Goal: Information Seeking & Learning: Compare options

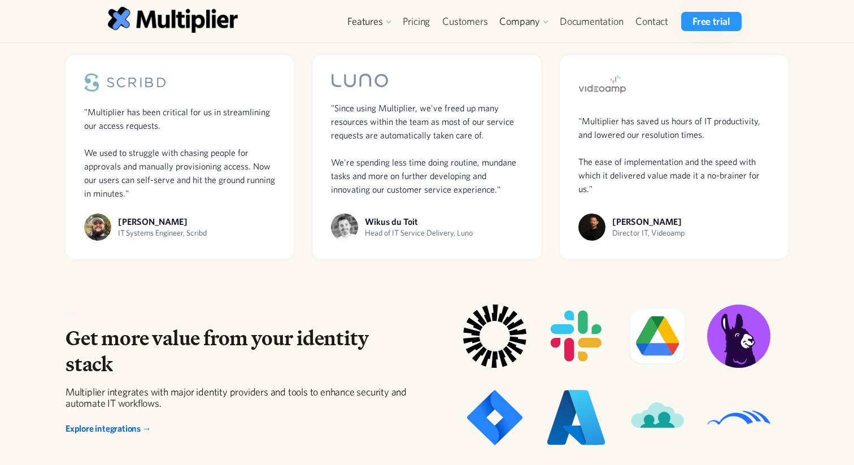
scroll to position [855, 0]
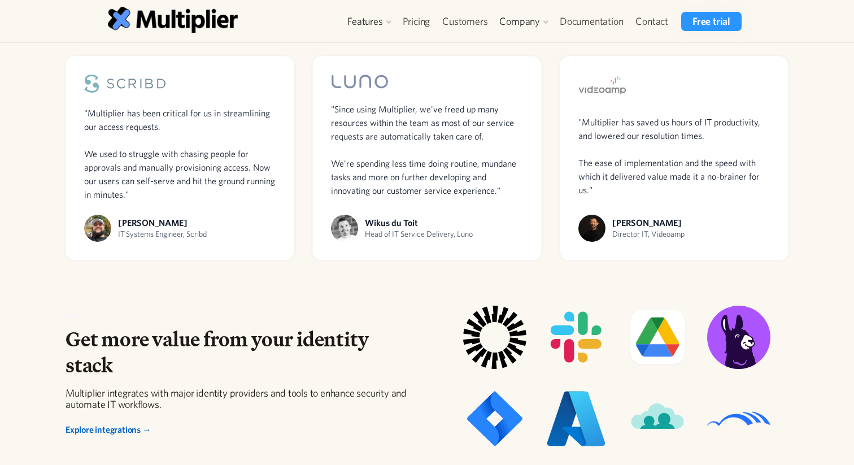
click at [199, 235] on div "IT Systems Engineer, Scribd" at bounding box center [162, 234] width 89 height 12
copy div "Scribd"
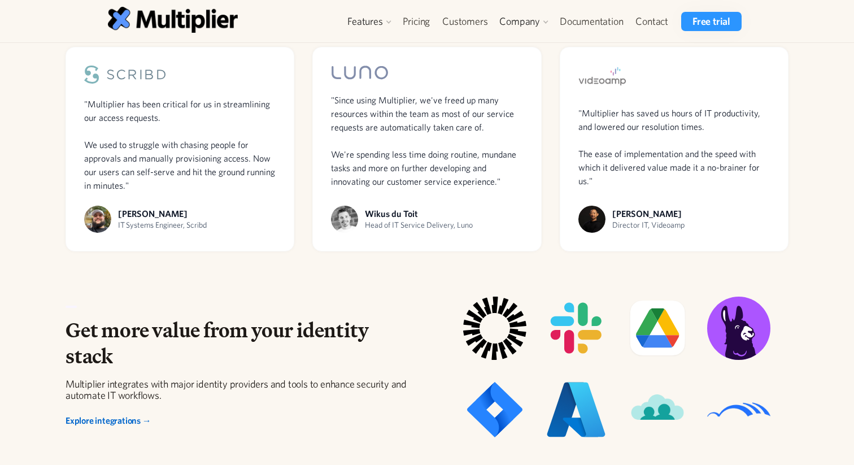
click at [176, 227] on div "IT Systems Engineer, Scribd" at bounding box center [162, 225] width 89 height 12
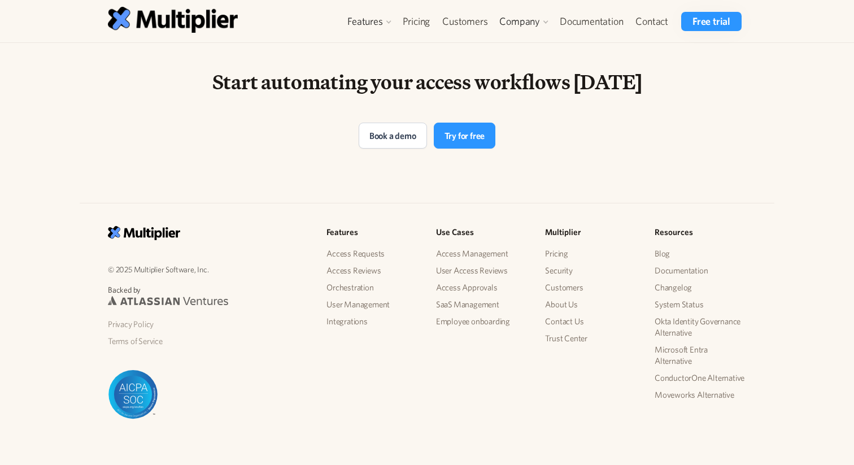
scroll to position [2357, 0]
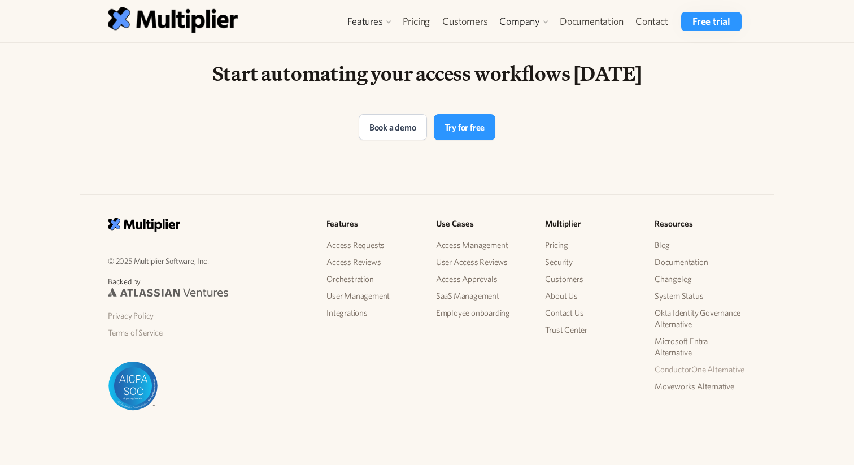
click at [687, 369] on link "ConductorOne Alternative" at bounding box center [701, 369] width 92 height 17
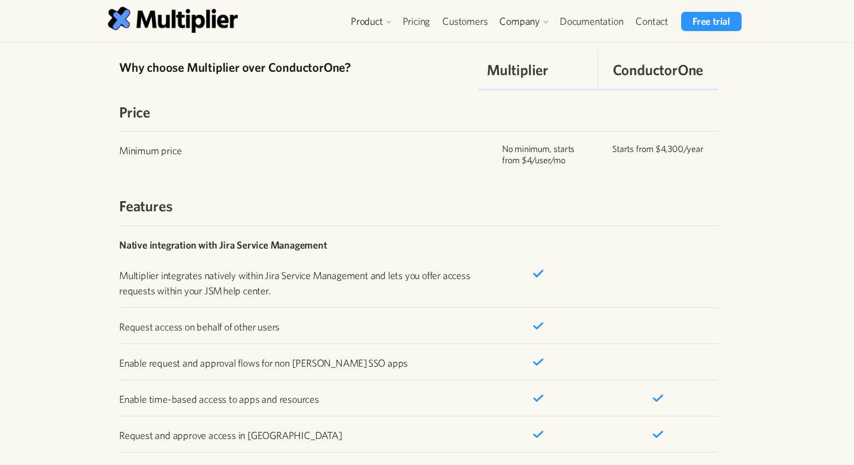
scroll to position [1423, 0]
